Goal: Find specific page/section: Find specific page/section

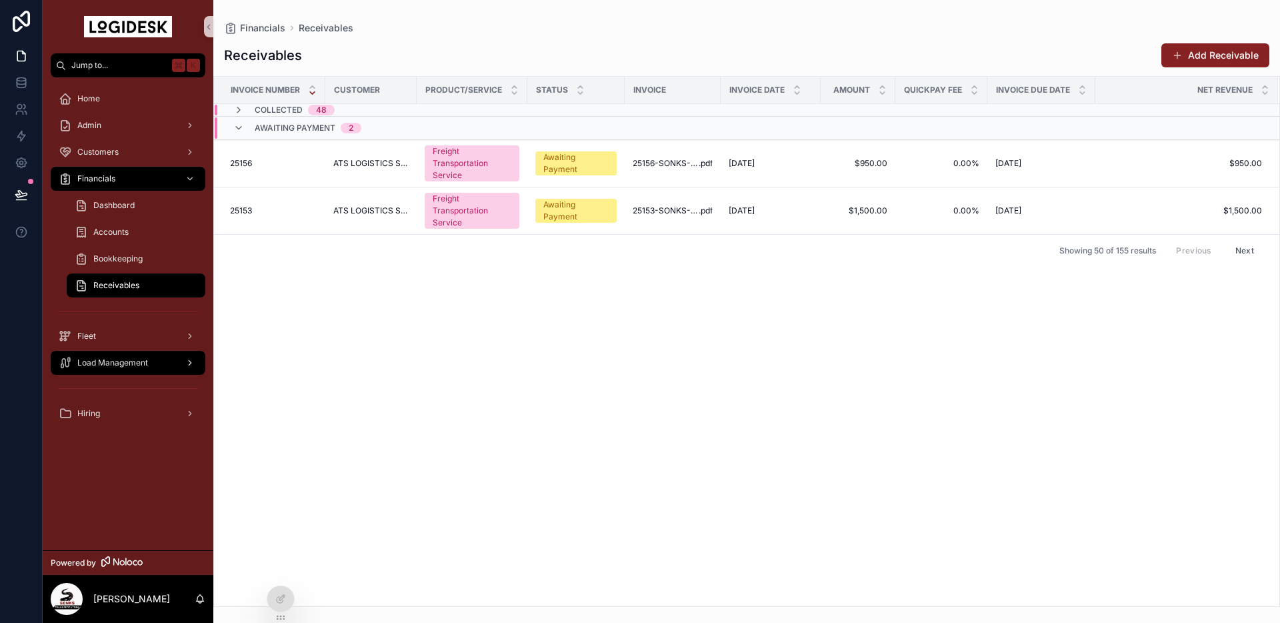
click at [119, 362] on span "Load Management" at bounding box center [112, 362] width 71 height 11
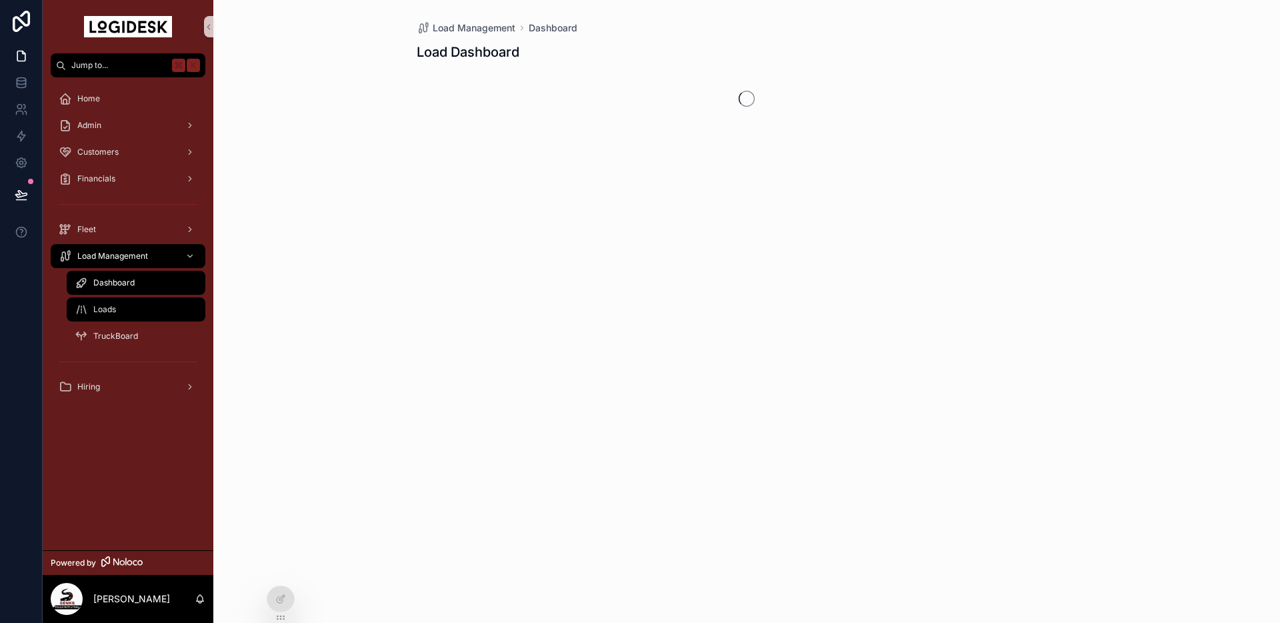
drag, startPoint x: 91, startPoint y: 303, endPoint x: 142, endPoint y: 322, distance: 54.6
click at [91, 303] on div "Loads" at bounding box center [136, 309] width 123 height 21
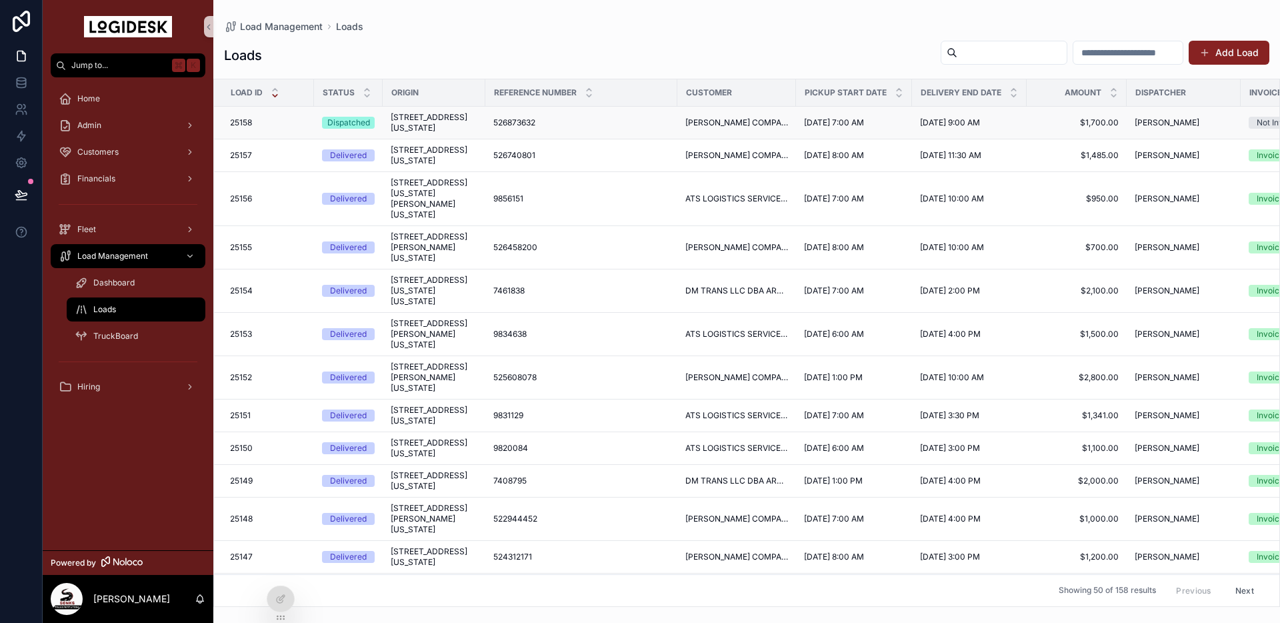
click at [432, 133] on span "[STREET_ADDRESS][US_STATE]" at bounding box center [434, 122] width 87 height 21
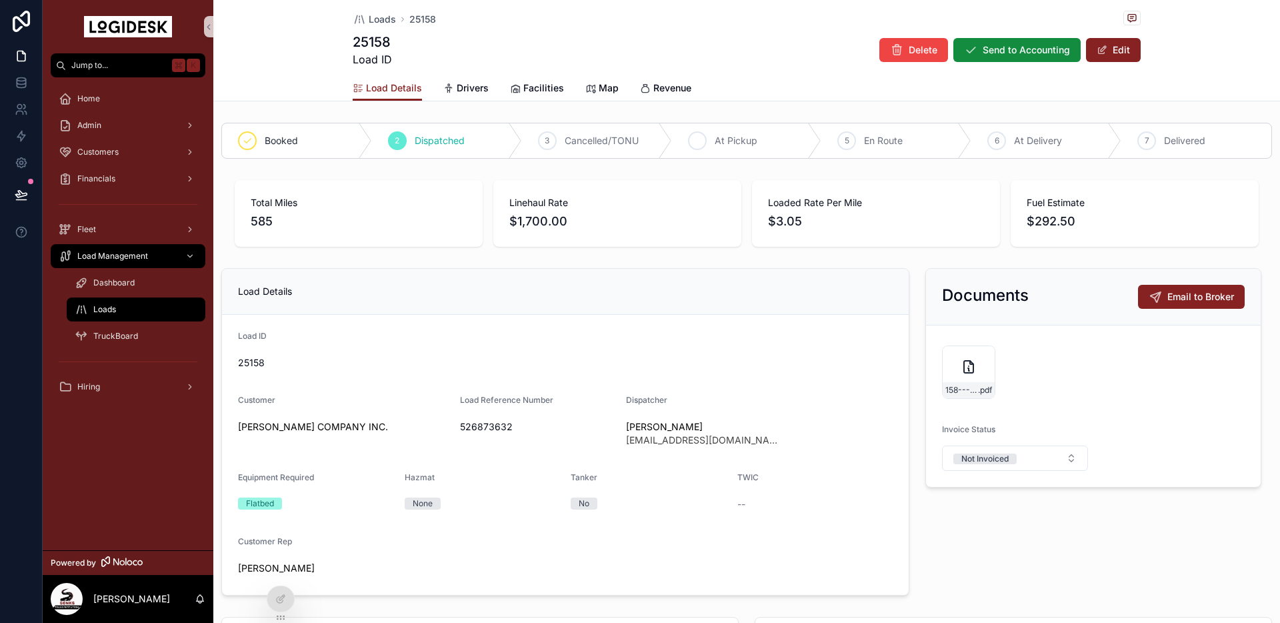
click at [733, 144] on span "At Pickup" at bounding box center [736, 140] width 43 height 13
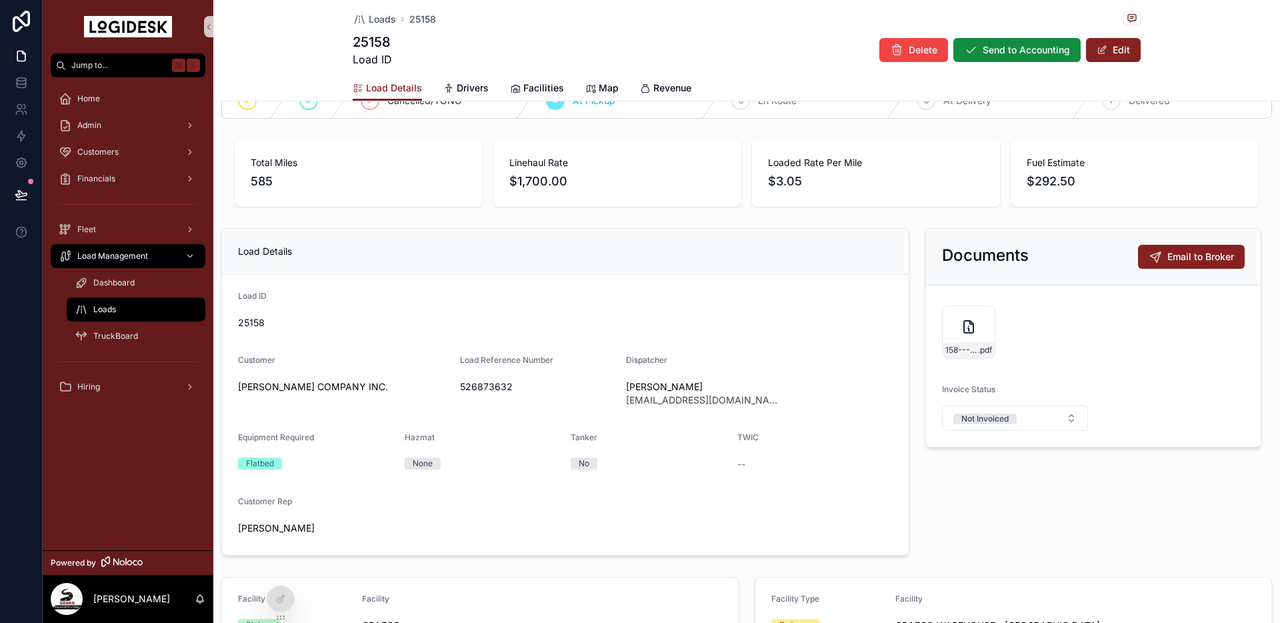
scroll to position [42, 0]
click at [956, 329] on div "158---9-3-to-9-4---CHR---1700.00 .pdf" at bounding box center [968, 329] width 53 height 53
